Goal: Task Accomplishment & Management: Use online tool/utility

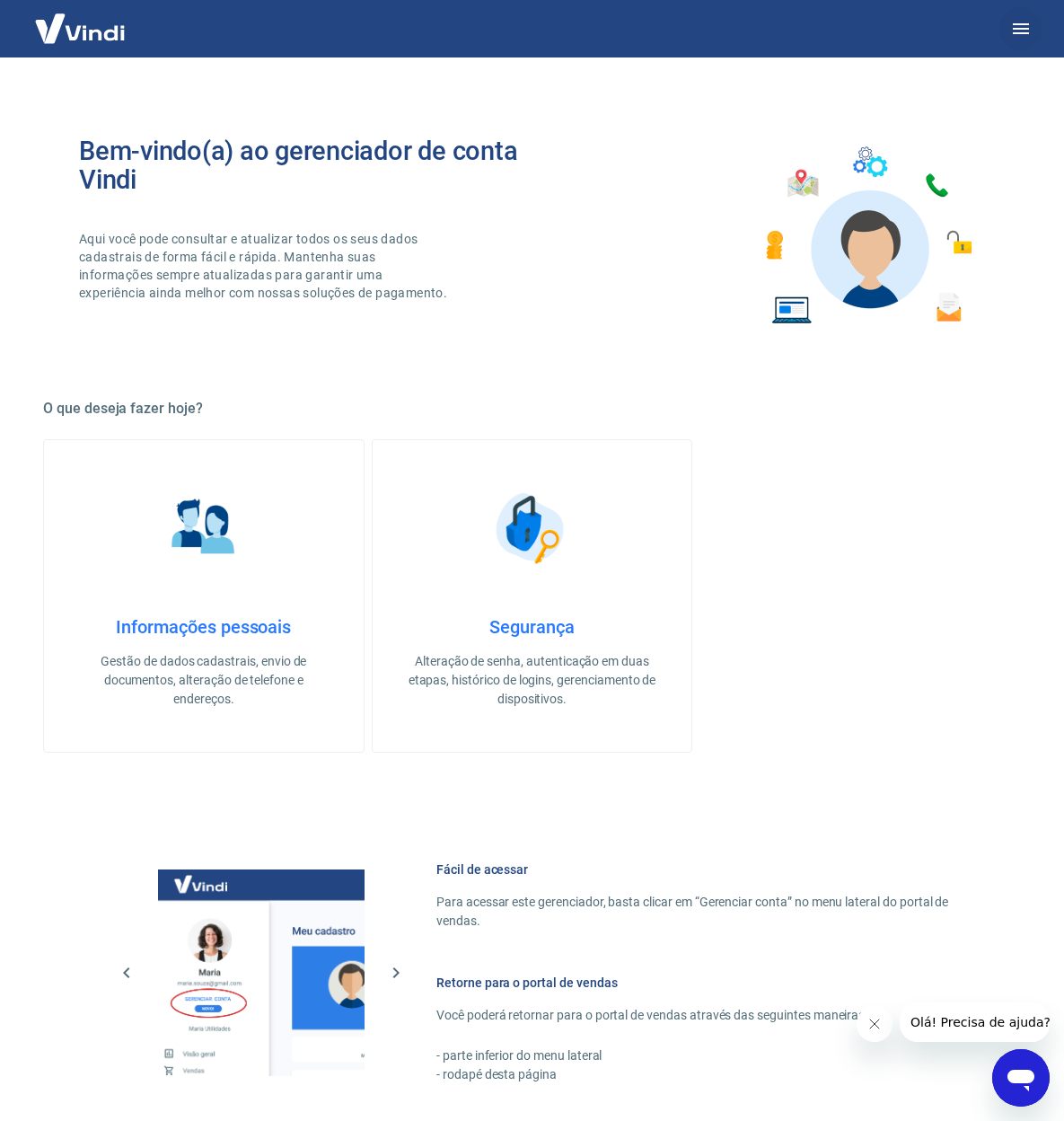
click at [1022, 25] on icon "button" at bounding box center [1021, 29] width 21 height 21
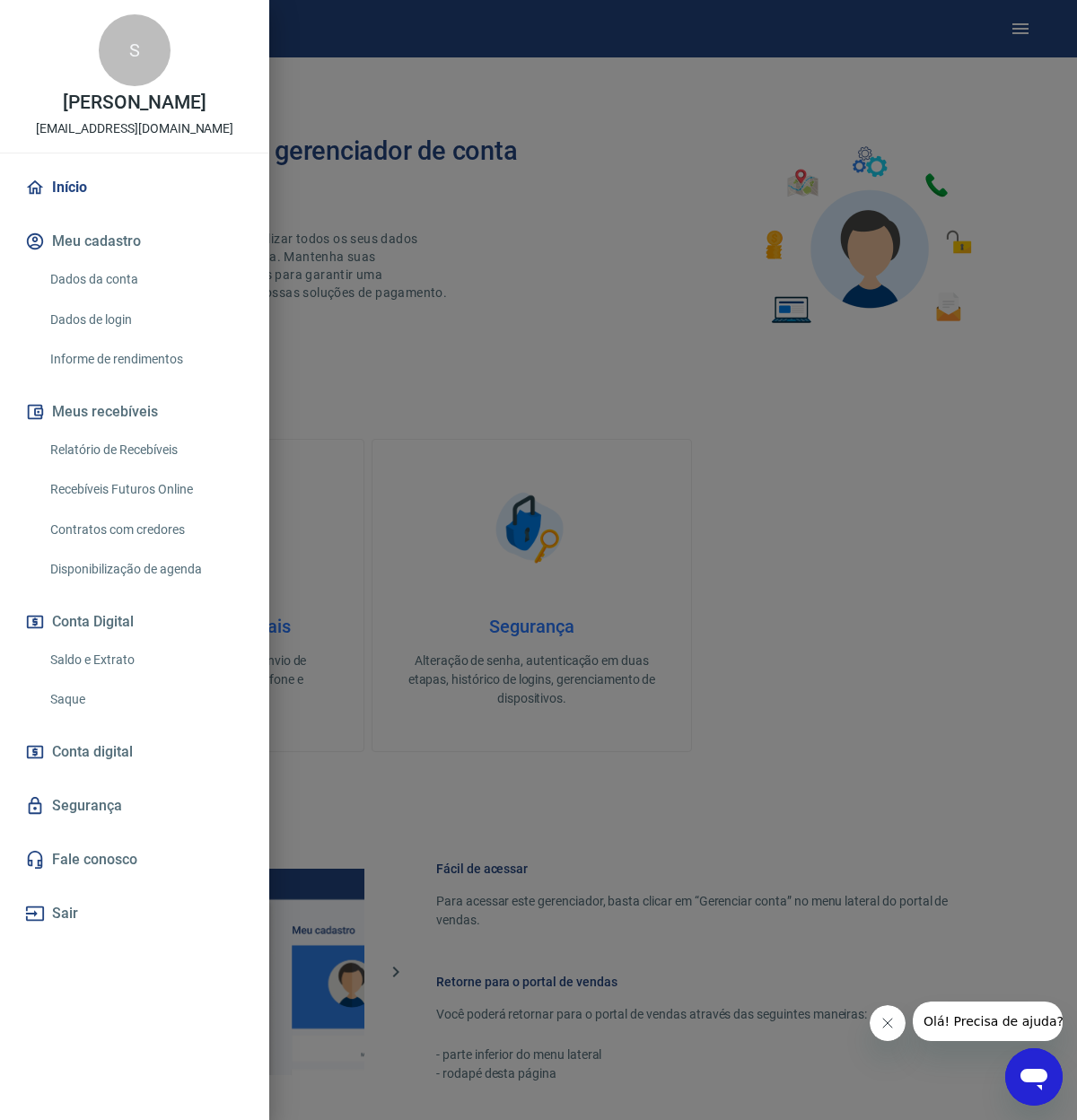
click at [101, 698] on link "Saque" at bounding box center [145, 700] width 204 height 36
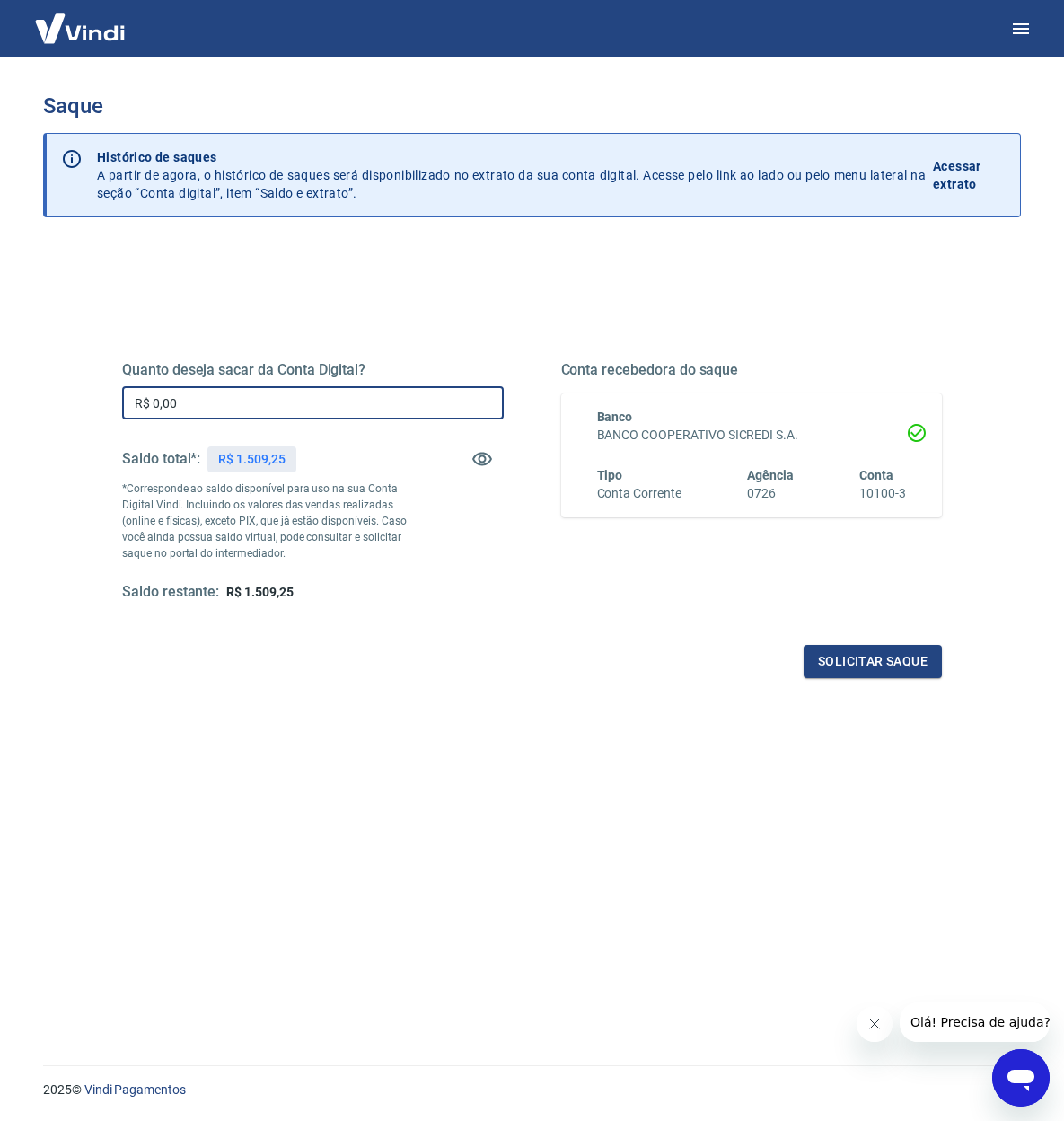
click at [302, 395] on input "R$ 0,00" at bounding box center [312, 402] width 381 height 34
type input "R$ 1.500,00"
click at [887, 645] on div "Quanto deseja sacar da Conta Digital? R$ 1.500,00 ​ Saldo total*: R$ 1.509,25 *…" at bounding box center [532, 498] width 820 height 360
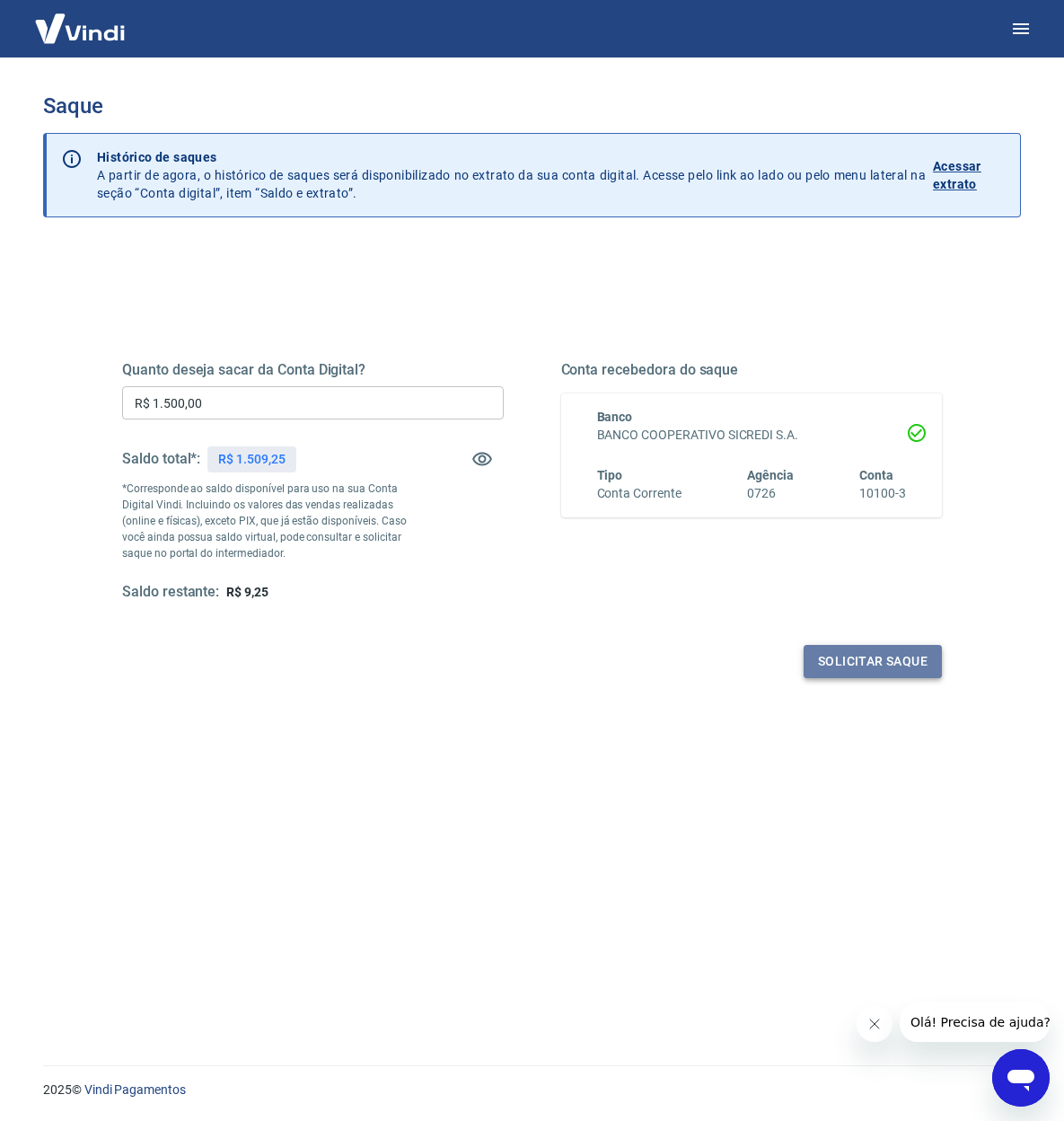
click at [893, 666] on button "Solicitar saque" at bounding box center [873, 662] width 138 height 34
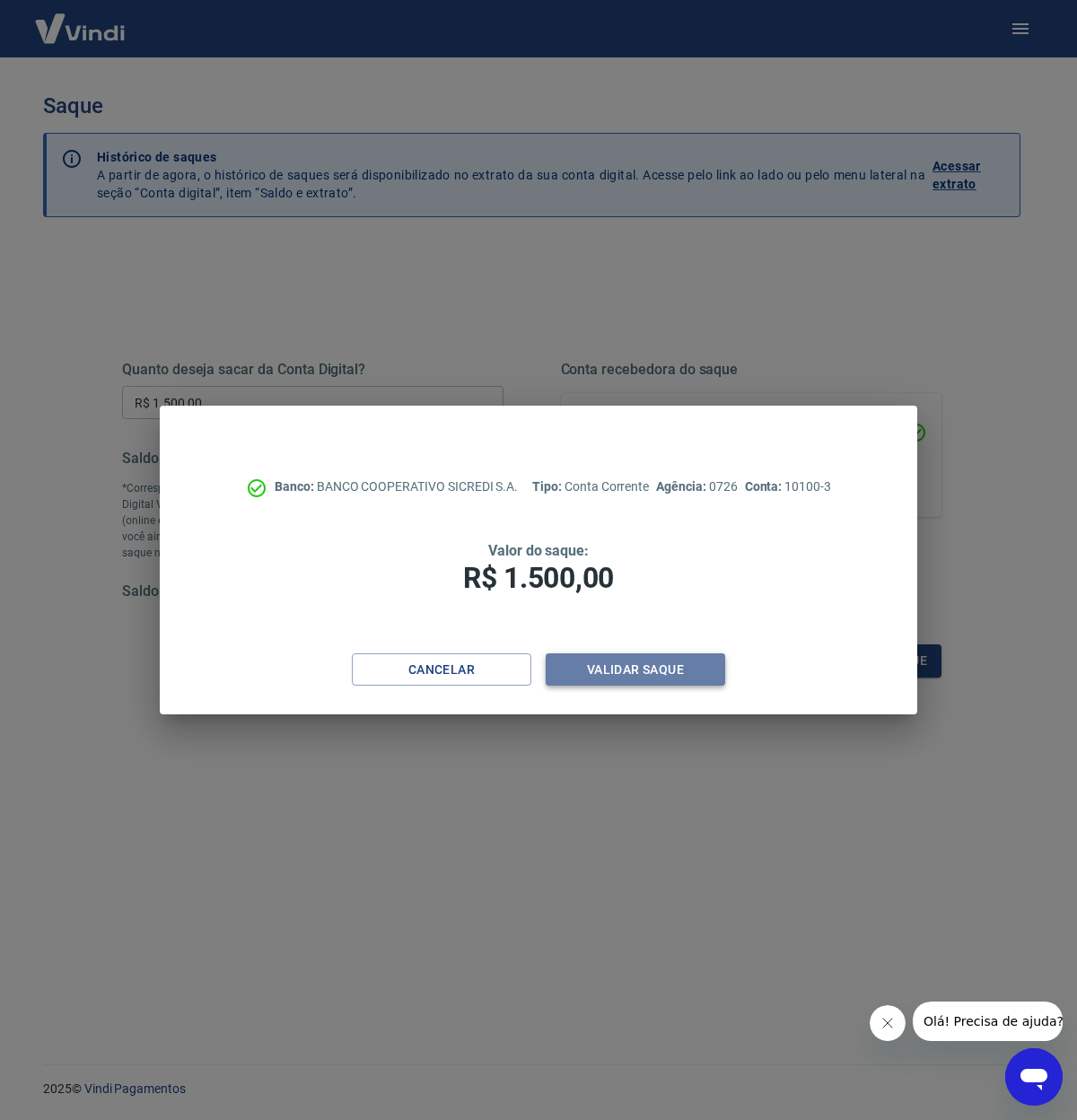
click at [637, 661] on button "Validar saque" at bounding box center [635, 670] width 180 height 34
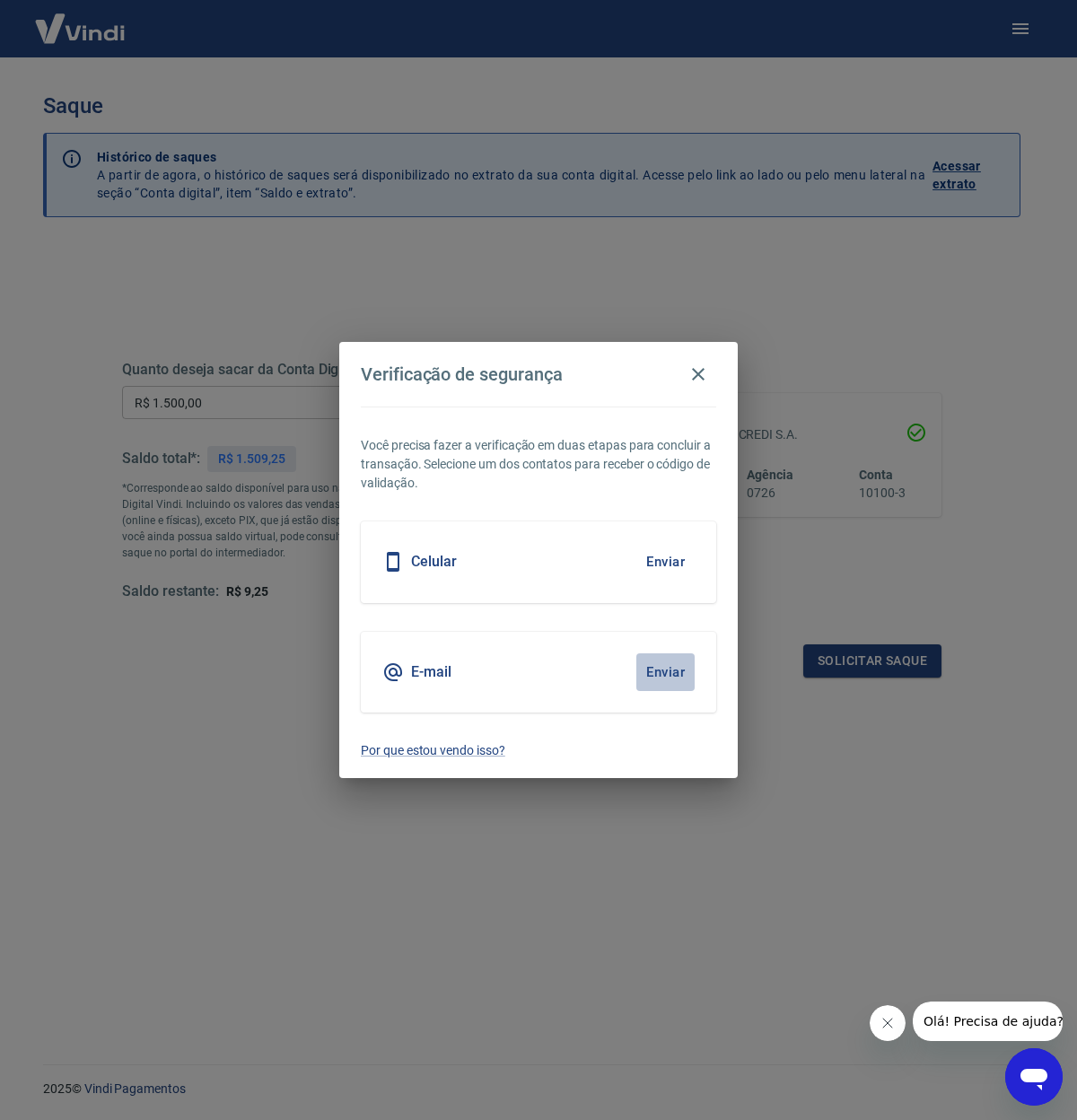
click at [645, 668] on button "Enviar" at bounding box center [665, 672] width 59 height 37
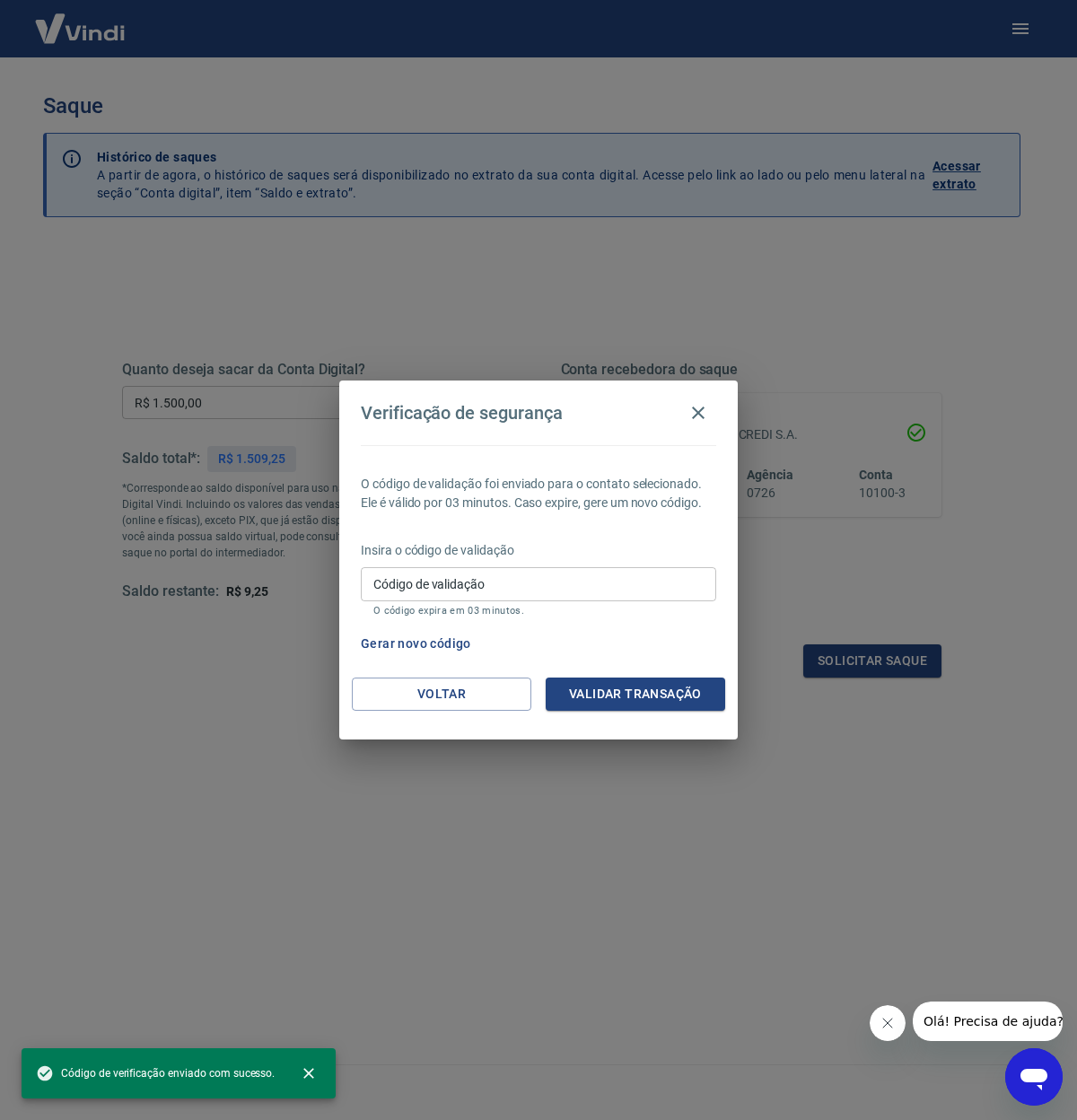
click at [656, 671] on div "O código de validação foi enviado para o contato selecionado. Ele é válido por …" at bounding box center [538, 561] width 398 height 232
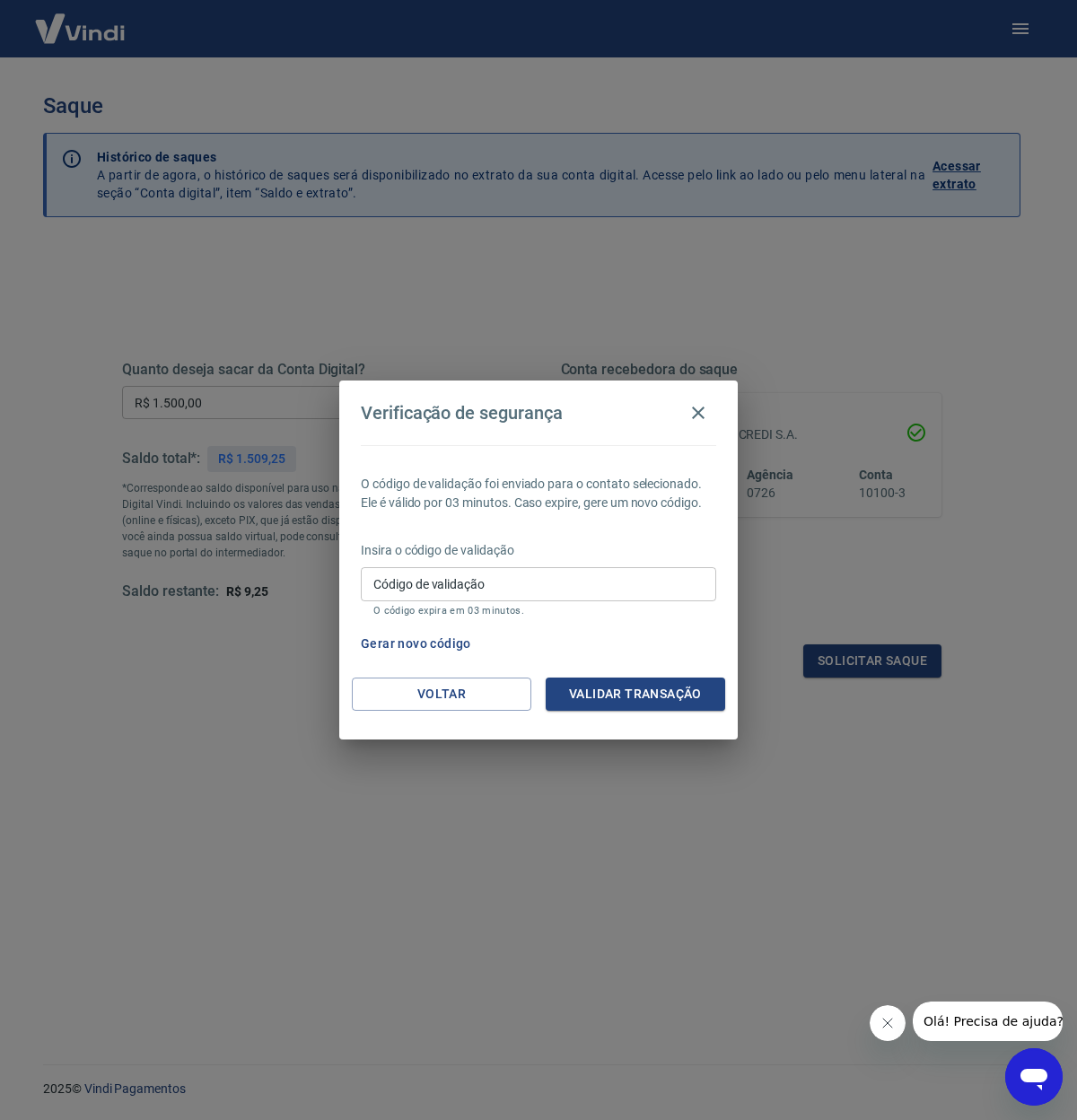
click at [562, 573] on input "Código de validação" at bounding box center [538, 584] width 355 height 34
type input "159207"
click at [682, 696] on button "Validar transação" at bounding box center [635, 694] width 180 height 34
